Goal: Information Seeking & Learning: Learn about a topic

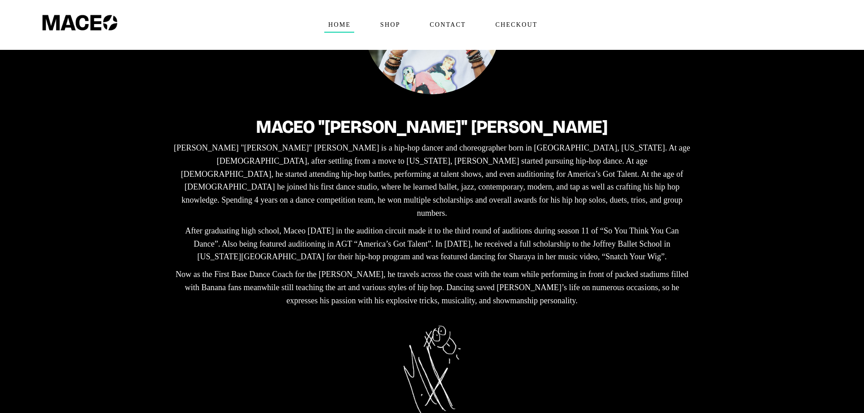
scroll to position [181, 0]
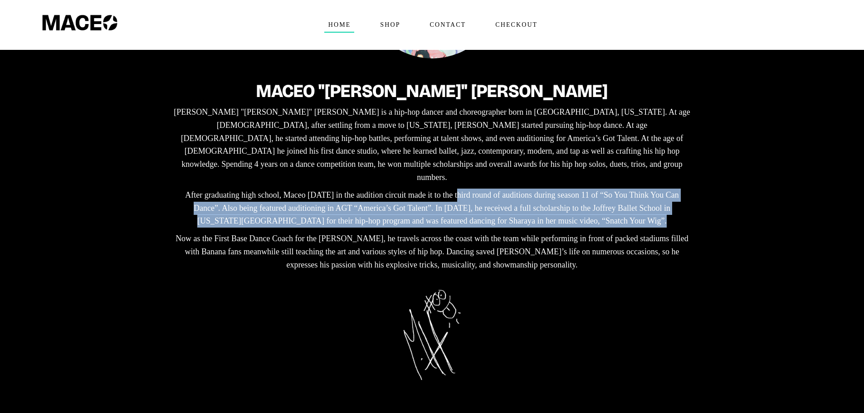
drag, startPoint x: 611, startPoint y: 195, endPoint x: 416, endPoint y: 168, distance: 196.0
click at [416, 189] on p "After graduating high school, Maceo [DATE] in the audition circuit made it to t…" at bounding box center [432, 208] width 522 height 39
copy p "made it to the third round of auditions during season 11 of “So You Think You C…"
